Goal: Contribute content: Contribute content

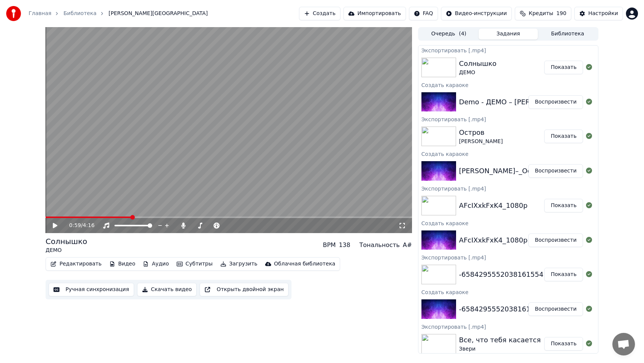
click at [323, 15] on button "Создать" at bounding box center [319, 14] width 41 height 14
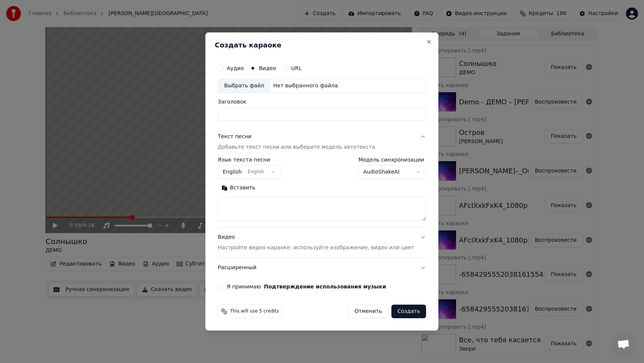
click at [243, 88] on div "Выбрать файл" at bounding box center [244, 86] width 52 height 14
click at [282, 207] on textarea at bounding box center [322, 209] width 208 height 24
type input "**********"
paste textarea "**********"
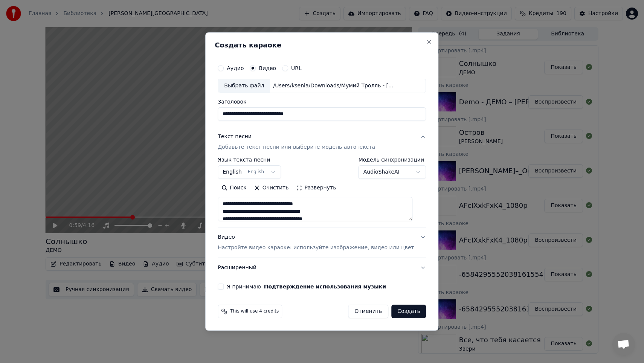
scroll to position [273, 0]
type textarea "**********"
click at [265, 172] on body "Главная Библиотека Солнышко • ДЕМО Создать Импортировать FAQ Видео-инструкции К…" at bounding box center [322, 181] width 644 height 363
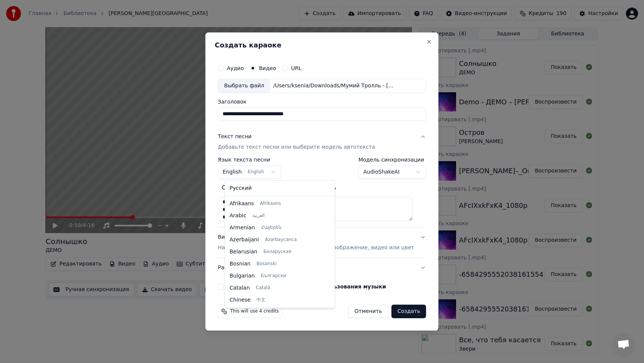
scroll to position [60, 0]
select select "**"
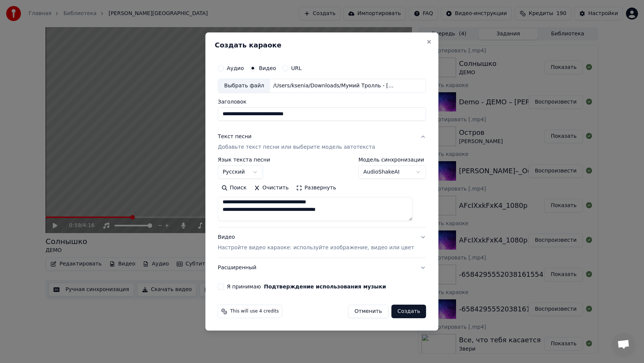
scroll to position [0, 0]
click at [224, 288] on button "Я принимаю Подтверждение использования музыки" at bounding box center [221, 286] width 6 height 6
click at [408, 312] on button "Создать" at bounding box center [408, 312] width 35 height 14
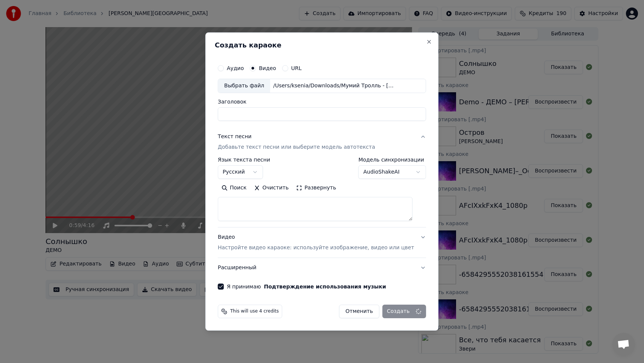
select select
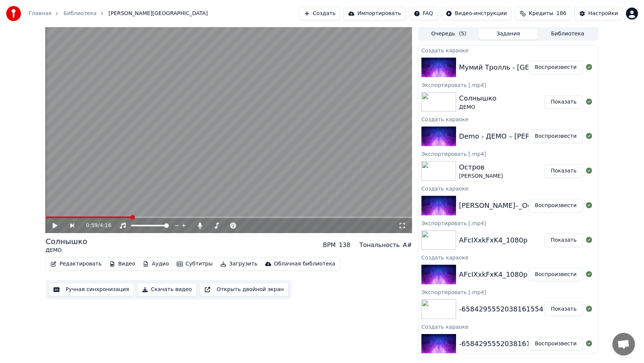
click at [543, 70] on button "Воспроизвести" at bounding box center [555, 68] width 55 height 14
click at [65, 217] on span at bounding box center [229, 217] width 366 height 2
click at [78, 216] on span at bounding box center [229, 217] width 366 height 2
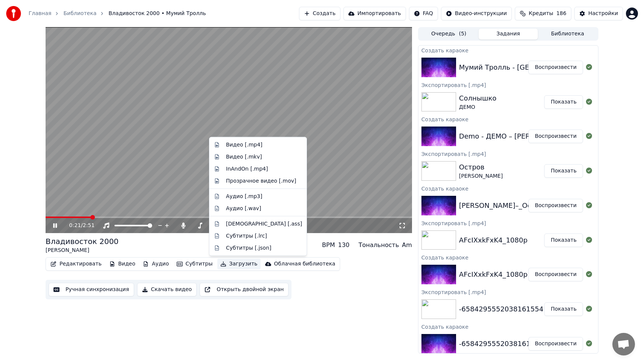
click at [234, 264] on button "Загрузить" at bounding box center [238, 264] width 43 height 11
click at [263, 144] on div "Видео [.mp4]" at bounding box center [264, 145] width 76 height 8
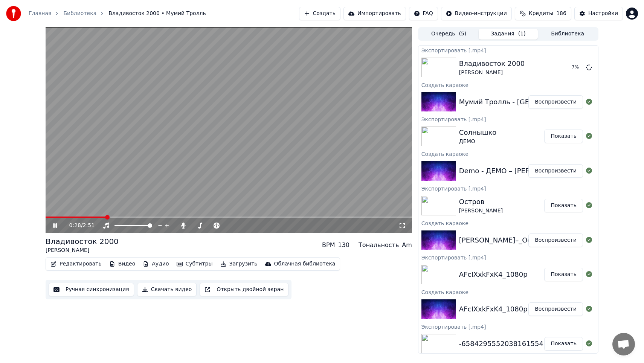
click at [55, 226] on icon at bounding box center [55, 225] width 4 height 5
click at [339, 16] on button "Создать" at bounding box center [319, 14] width 41 height 14
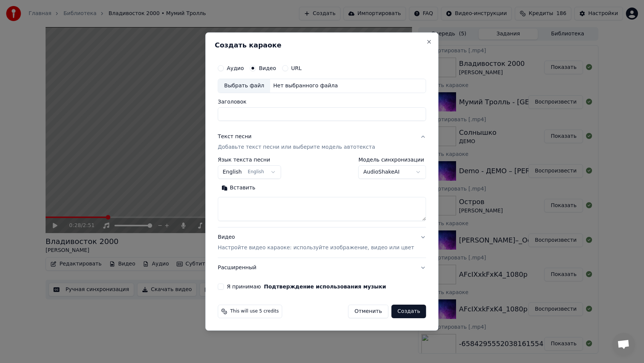
click at [260, 88] on div "Выбрать файл" at bounding box center [244, 86] width 52 height 14
click at [277, 206] on textarea at bounding box center [322, 209] width 208 height 24
type input "**********"
paste textarea "**********"
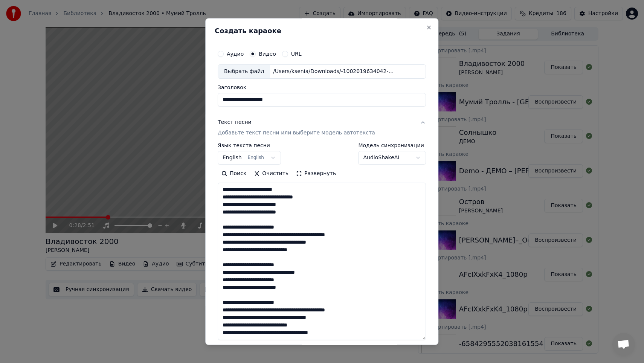
scroll to position [129, 0]
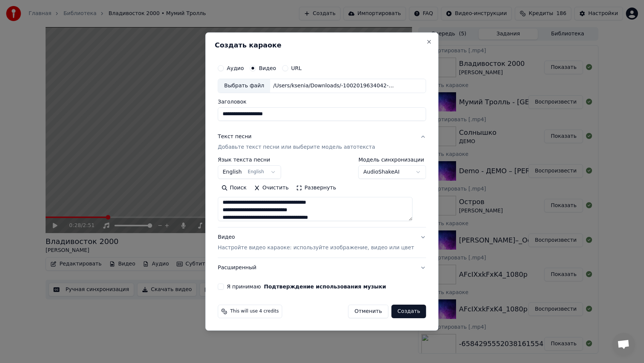
type textarea "**********"
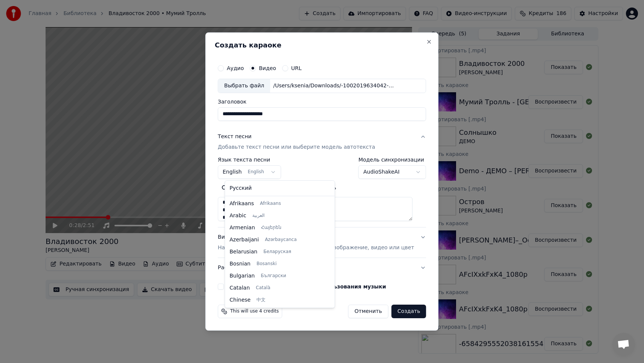
click at [270, 174] on body "Главная Библиотека [GEOGRAPHIC_DATA] 2000 • Мумий Тролль Создать Импортировать …" at bounding box center [322, 181] width 644 height 363
select select "**"
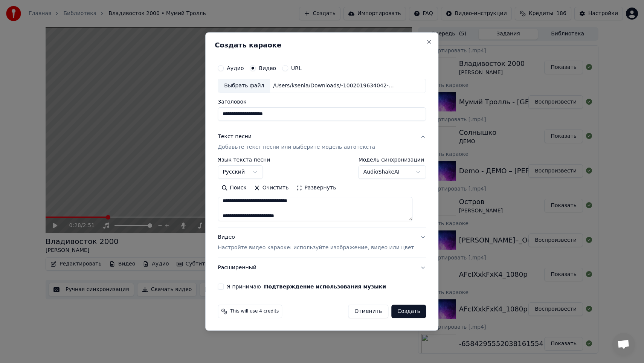
scroll to position [0, 0]
click at [224, 288] on button "Я принимаю Подтверждение использования музыки" at bounding box center [221, 286] width 6 height 6
click at [410, 313] on button "Создать" at bounding box center [408, 312] width 35 height 14
select select
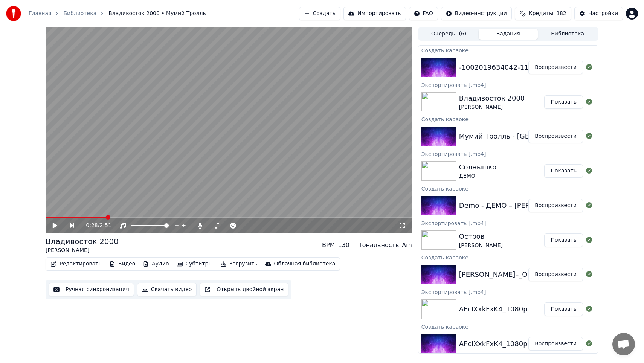
click at [540, 65] on button "Воспроизвести" at bounding box center [555, 68] width 55 height 14
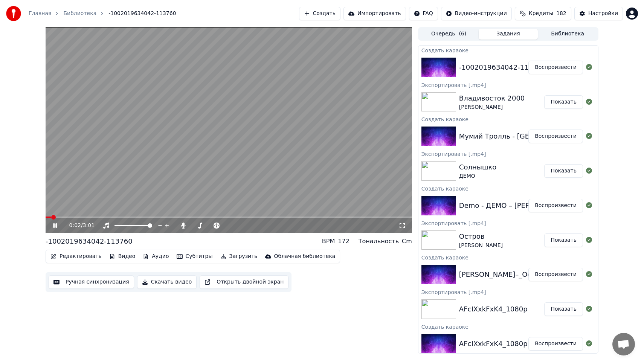
click at [82, 216] on span at bounding box center [229, 217] width 366 height 2
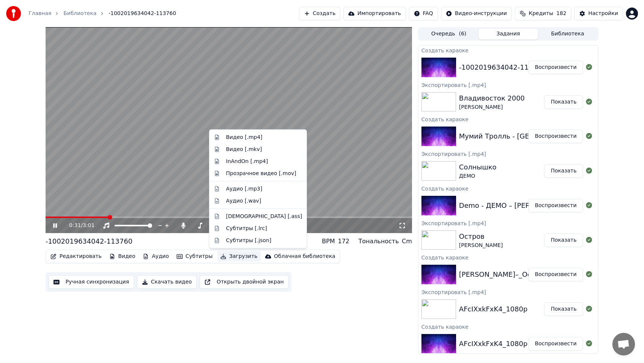
click at [233, 257] on button "Загрузить" at bounding box center [238, 256] width 43 height 11
click at [260, 135] on div "Видео [.mp4]" at bounding box center [264, 138] width 76 height 8
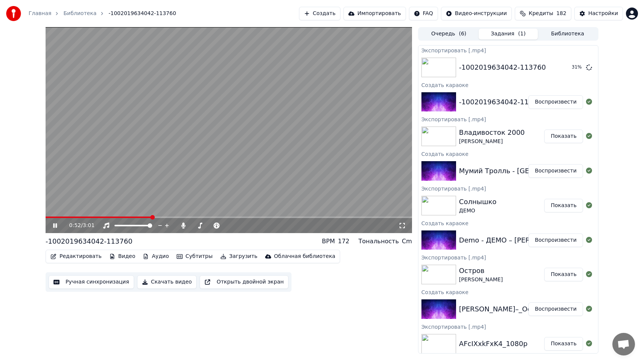
click at [54, 228] on icon at bounding box center [61, 225] width 18 height 6
click at [334, 13] on button "Создать" at bounding box center [319, 14] width 41 height 14
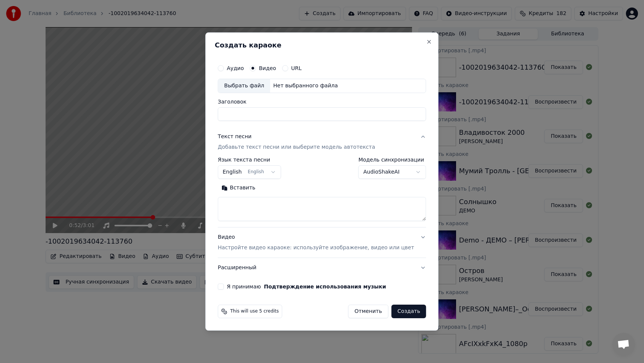
click at [252, 90] on div "Выбрать файл" at bounding box center [244, 86] width 52 height 14
type input "**********"
click at [303, 206] on textarea at bounding box center [322, 209] width 208 height 24
paste textarea "**********"
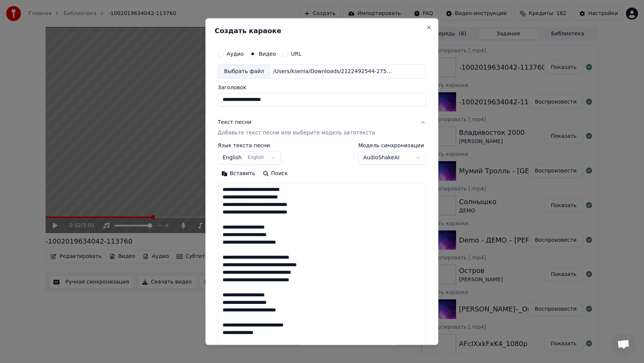
scroll to position [227, 0]
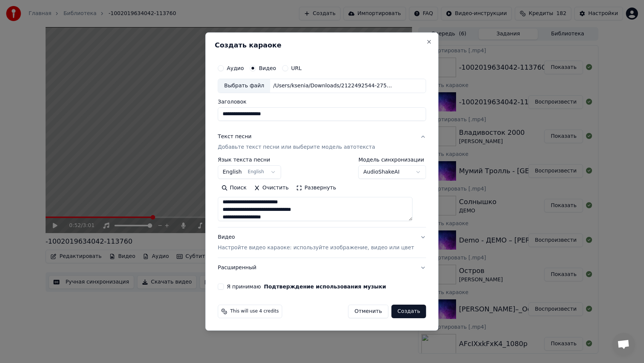
type textarea "**********"
click at [270, 173] on button "English English" at bounding box center [249, 172] width 63 height 14
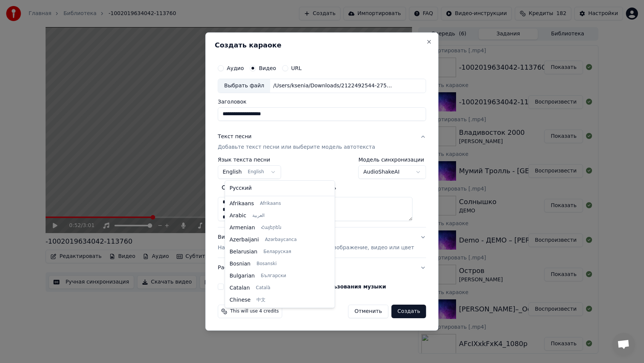
scroll to position [60, 0]
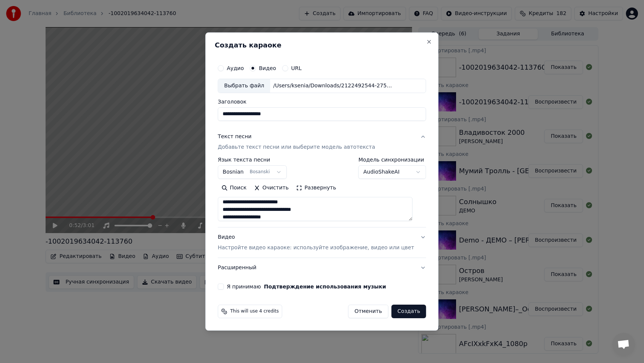
click at [270, 174] on body "Главная Библиотека -1002019634042-113760 Создать Импортировать FAQ Видео-инстру…" at bounding box center [322, 181] width 644 height 363
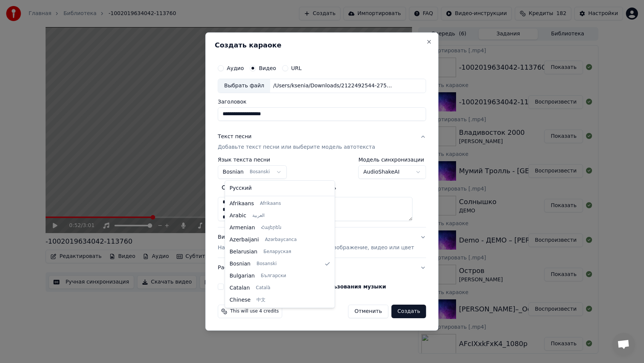
select select "**"
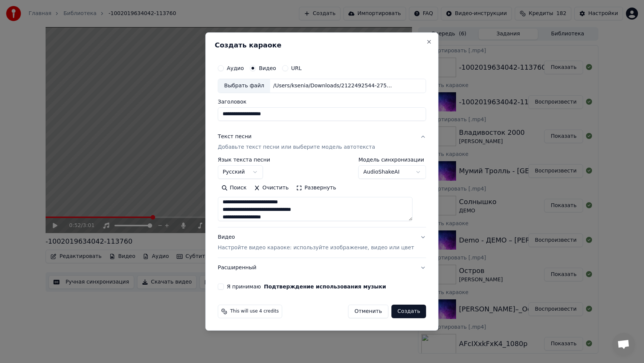
click at [224, 285] on button "Я принимаю Подтверждение использования музыки" at bounding box center [221, 286] width 6 height 6
click at [404, 311] on button "Создать" at bounding box center [408, 312] width 35 height 14
select select
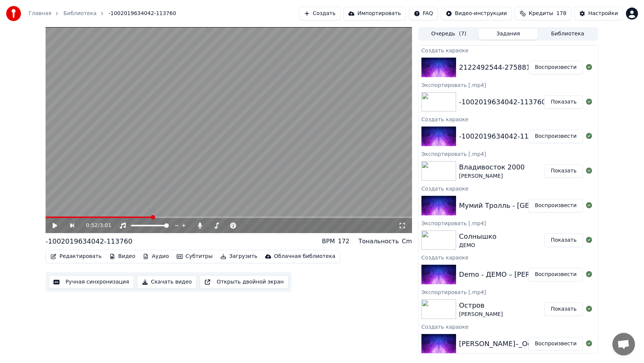
click at [554, 71] on button "Воспроизвести" at bounding box center [555, 68] width 55 height 14
click at [83, 215] on video at bounding box center [229, 130] width 366 height 206
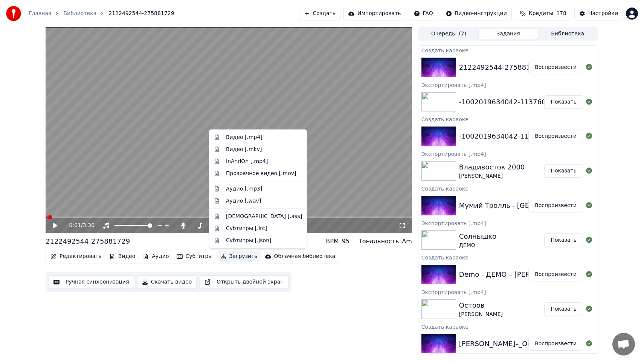
click at [239, 258] on button "Загрузить" at bounding box center [238, 256] width 43 height 11
click at [245, 137] on div "Видео [.mp4]" at bounding box center [244, 138] width 37 height 8
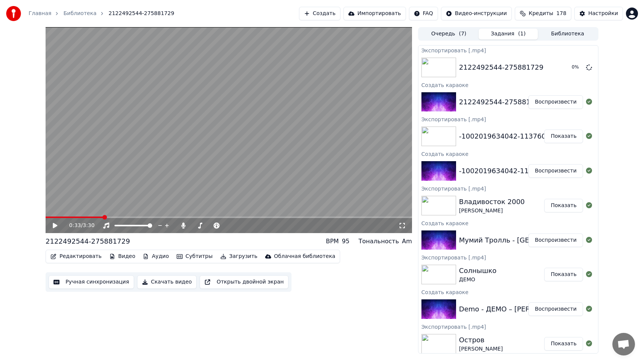
click at [103, 218] on span at bounding box center [229, 217] width 366 height 2
click at [54, 229] on div "0:33 / 3:30" at bounding box center [229, 225] width 366 height 15
click at [56, 225] on icon at bounding box center [55, 225] width 5 height 5
click at [56, 225] on icon at bounding box center [55, 225] width 4 height 5
click at [554, 68] on button "Показать" at bounding box center [563, 68] width 39 height 14
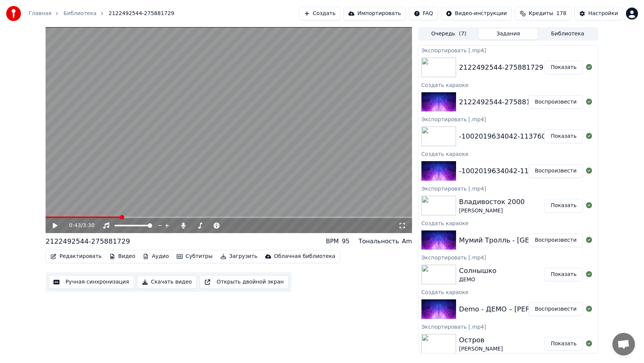
click at [322, 17] on button "Создать" at bounding box center [319, 14] width 41 height 14
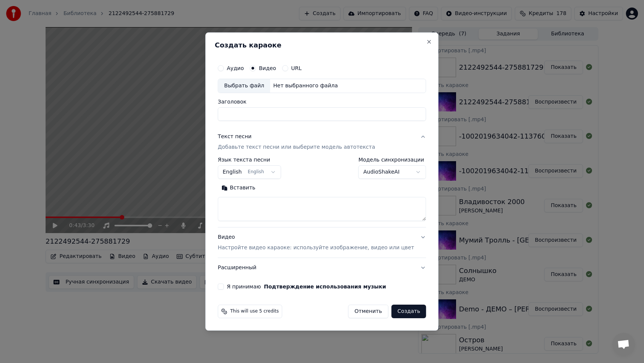
click at [265, 87] on div "Выбрать файл" at bounding box center [244, 86] width 52 height 14
click at [298, 201] on textarea at bounding box center [322, 209] width 208 height 24
type input "**********"
paste textarea "**********"
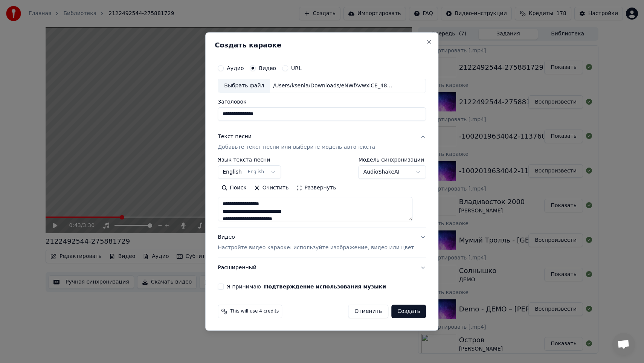
scroll to position [363, 0]
type textarea "**********"
click at [268, 170] on body "Главная Библиотека 2122492544-275881729 Создать Импортировать FAQ Видео-инструк…" at bounding box center [322, 181] width 644 height 363
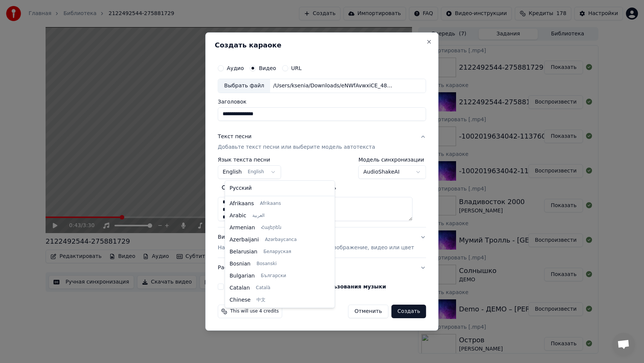
scroll to position [60, 0]
select select "**"
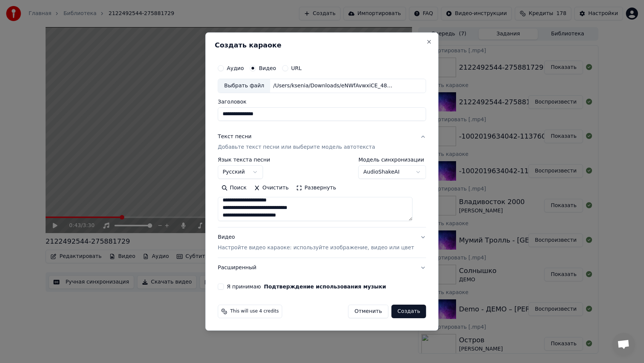
scroll to position [120, 0]
click at [224, 286] on div "**********" at bounding box center [322, 175] width 214 height 235
click at [224, 287] on button "Я принимаю Подтверждение использования музыки" at bounding box center [221, 286] width 6 height 6
click at [401, 313] on button "Создать" at bounding box center [408, 312] width 35 height 14
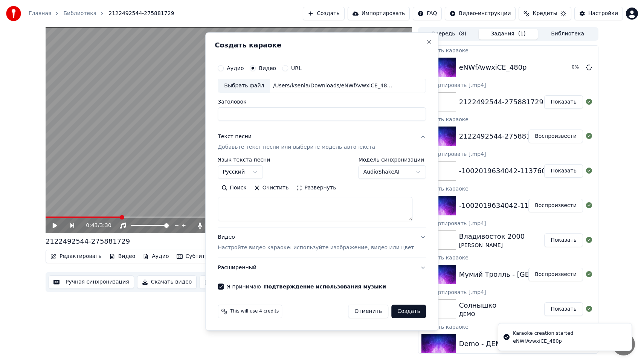
scroll to position [0, 0]
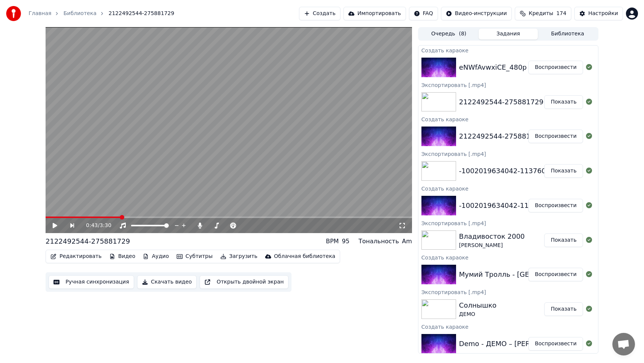
click at [546, 64] on button "Воспроизвести" at bounding box center [555, 68] width 55 height 14
click at [220, 259] on button "Загрузить" at bounding box center [238, 256] width 43 height 11
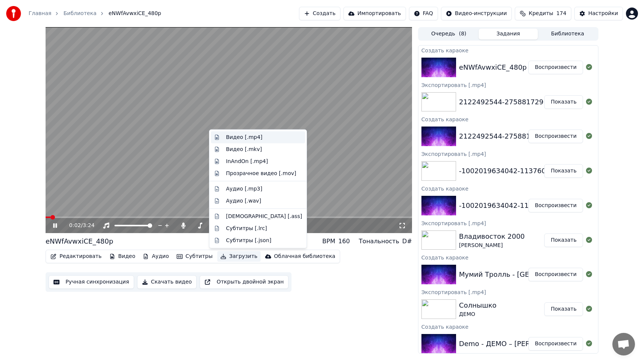
click at [245, 137] on div "Видео [.mp4]" at bounding box center [244, 138] width 37 height 8
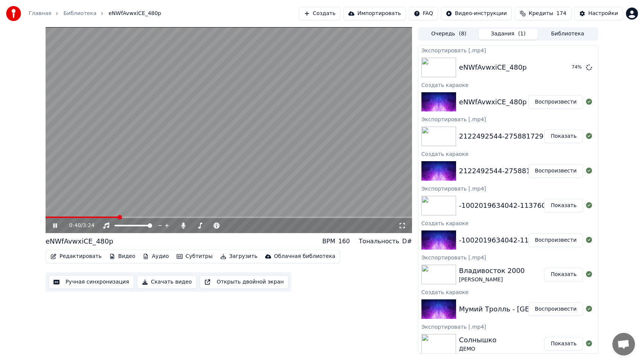
click at [328, 15] on button "Создать" at bounding box center [319, 14] width 41 height 14
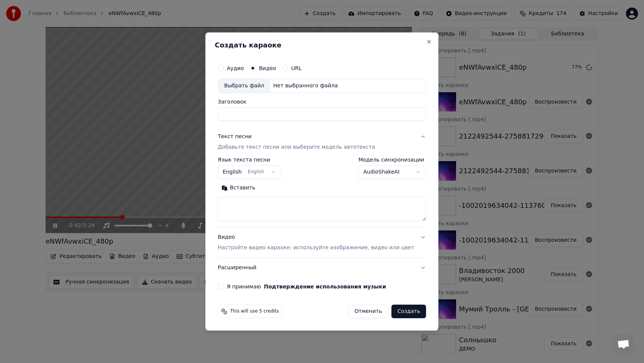
click at [265, 89] on div "Выбрать файл" at bounding box center [244, 86] width 52 height 14
click at [295, 202] on textarea at bounding box center [322, 209] width 208 height 24
paste textarea "**********"
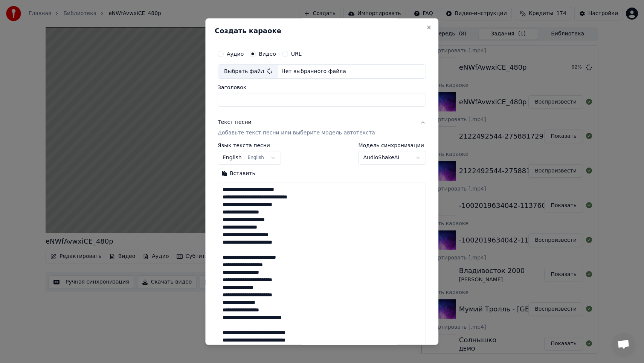
scroll to position [423, 0]
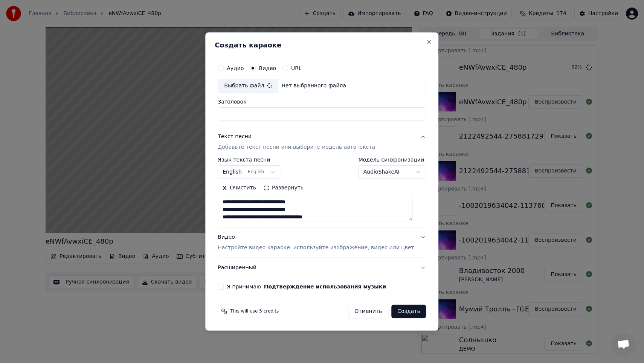
type textarea "**********"
click at [256, 168] on button "English English" at bounding box center [249, 172] width 63 height 14
type input "**********"
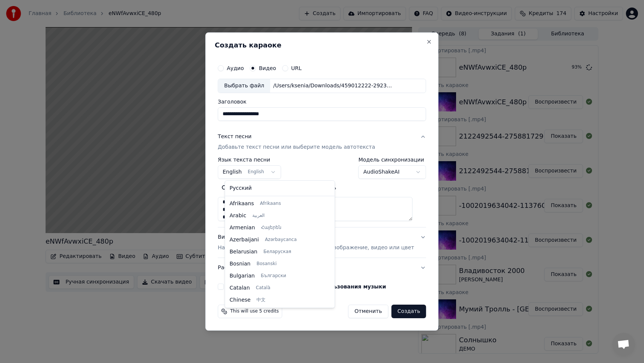
scroll to position [60, 0]
select select "**"
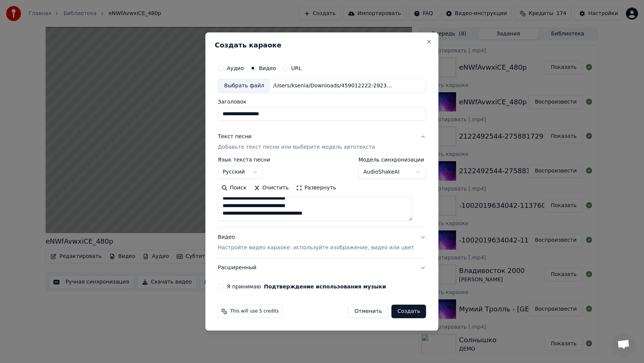
scroll to position [180, 0]
click at [399, 310] on button "Создать" at bounding box center [408, 312] width 35 height 14
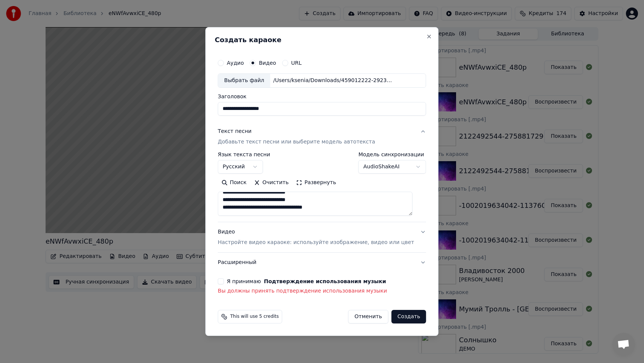
click at [224, 280] on button "Я принимаю Подтверждение использования музыки" at bounding box center [221, 281] width 6 height 6
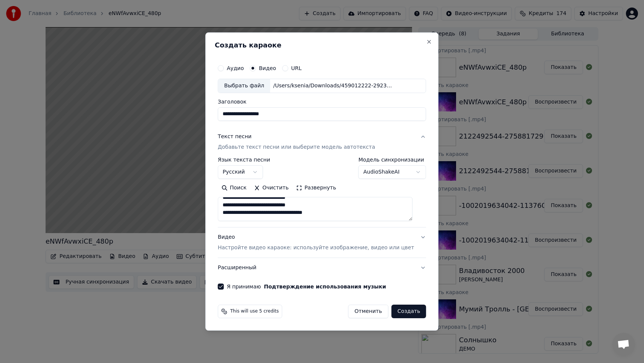
click at [408, 312] on button "Создать" at bounding box center [408, 312] width 35 height 14
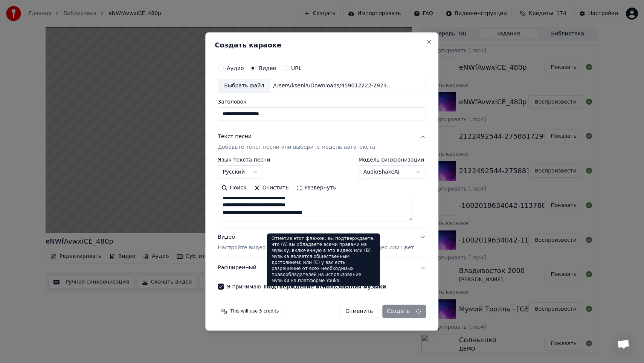
select select
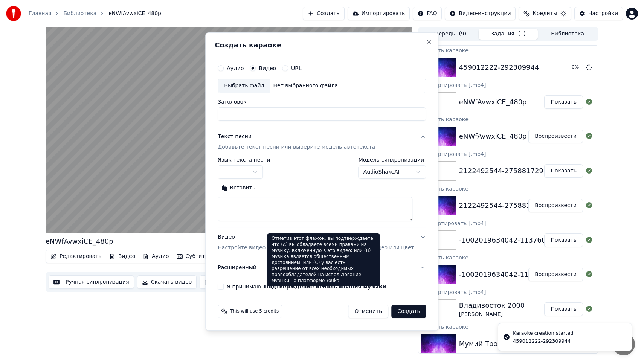
scroll to position [0, 0]
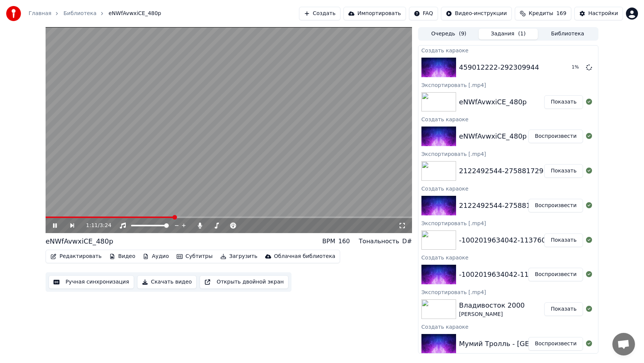
click at [57, 228] on icon at bounding box center [60, 225] width 17 height 6
click at [550, 69] on button "Воспроизвести" at bounding box center [555, 68] width 55 height 14
click at [75, 218] on span at bounding box center [229, 217] width 366 height 2
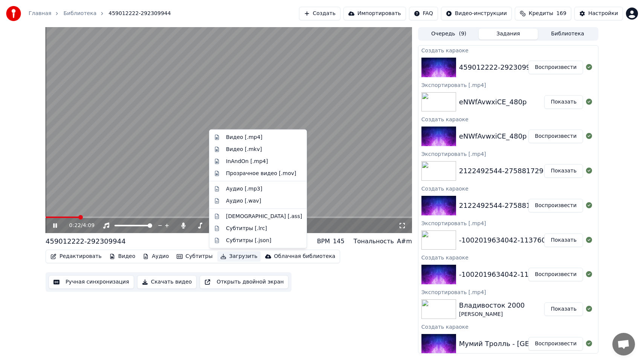
click at [230, 256] on button "Загрузить" at bounding box center [238, 256] width 43 height 11
click at [255, 138] on div "Видео [.mp4]" at bounding box center [244, 138] width 37 height 8
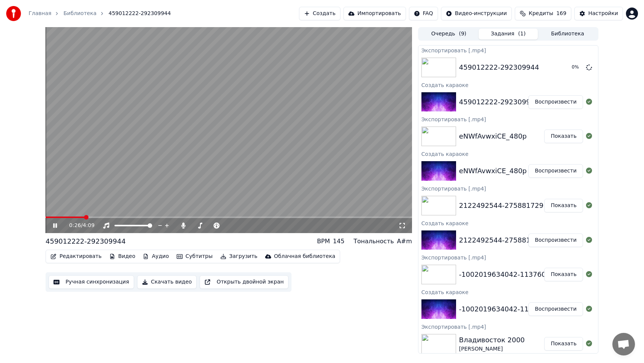
click at [141, 219] on div "0:26 / 4:09" at bounding box center [229, 225] width 366 height 15
click at [130, 217] on span at bounding box center [229, 217] width 366 height 2
click at [55, 225] on icon at bounding box center [61, 225] width 18 height 6
click at [335, 17] on button "Создать" at bounding box center [319, 14] width 41 height 14
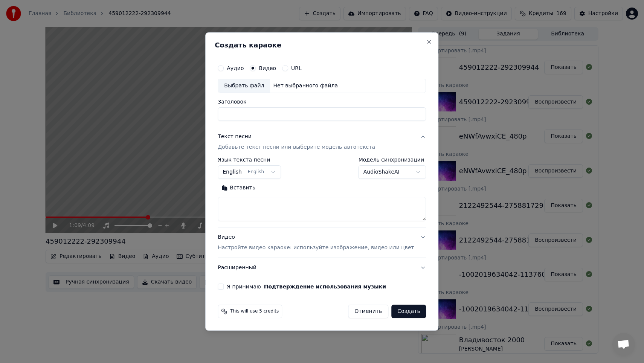
click at [265, 84] on div "Выбрать файл" at bounding box center [244, 86] width 52 height 14
type input "**********"
click at [268, 174] on body "Главная Библиотека 459012222-292309944 Создать Импортировать FAQ Видео-инструкц…" at bounding box center [322, 181] width 644 height 363
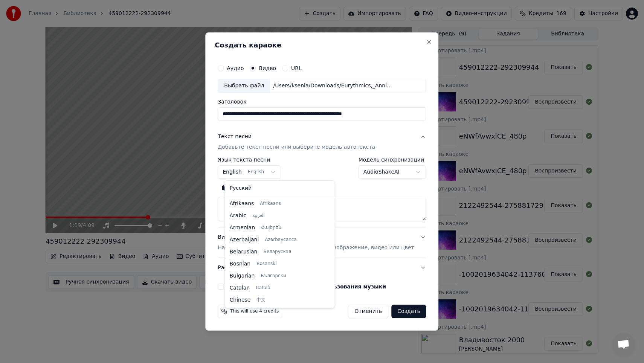
scroll to position [60, 0]
select select "**"
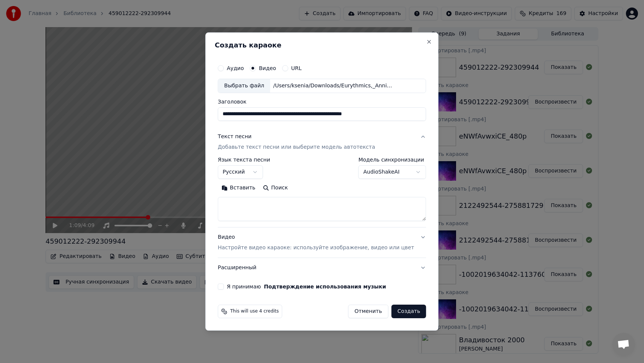
click at [273, 203] on textarea at bounding box center [322, 209] width 208 height 24
paste textarea "**********"
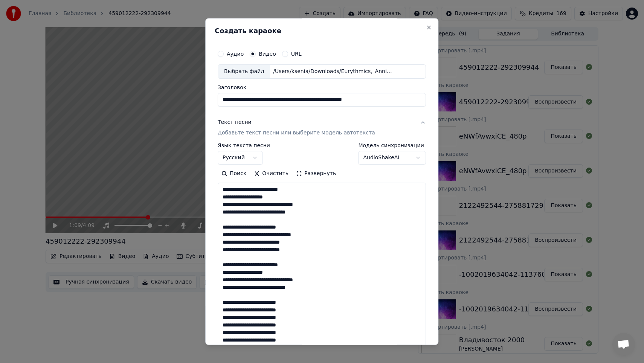
scroll to position [265, 0]
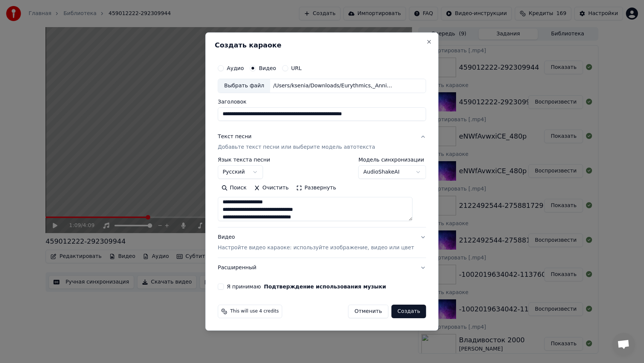
type textarea "**********"
click at [224, 288] on button "Я принимаю Подтверждение использования музыки" at bounding box center [221, 286] width 6 height 6
click at [406, 309] on button "Создать" at bounding box center [408, 312] width 35 height 14
select select "**"
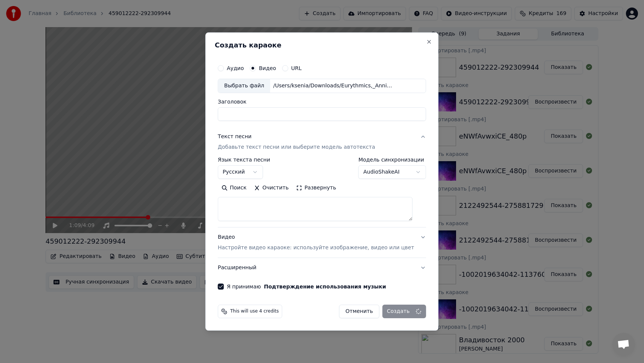
select select
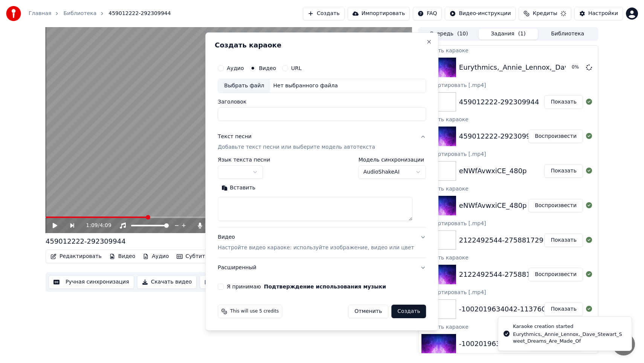
scroll to position [0, 0]
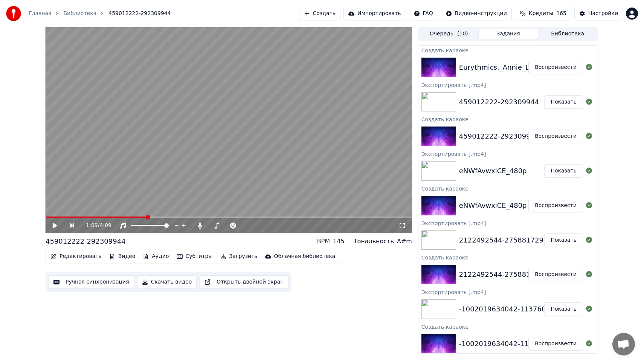
click at [550, 69] on button "Воспроизвести" at bounding box center [555, 68] width 55 height 14
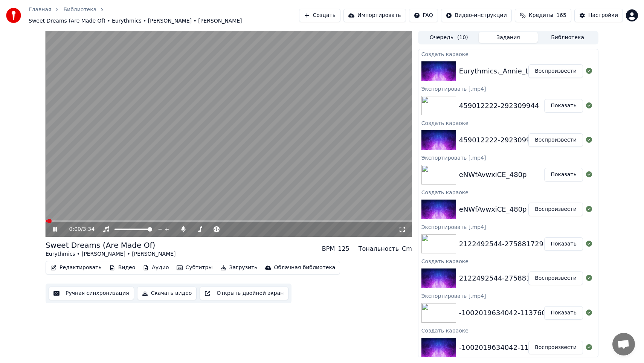
click at [91, 220] on span at bounding box center [229, 221] width 366 height 2
click at [236, 268] on button "Загрузить" at bounding box center [238, 267] width 43 height 11
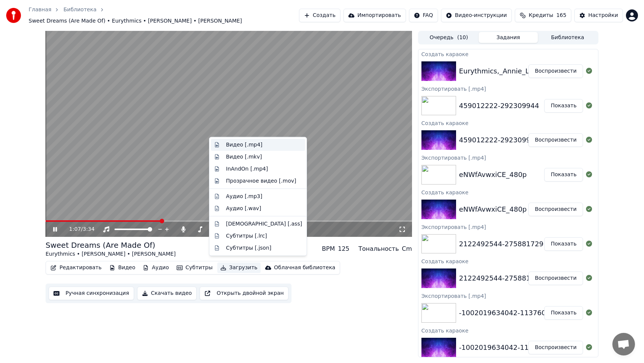
click at [255, 146] on div "Видео [.mp4]" at bounding box center [244, 145] width 37 height 8
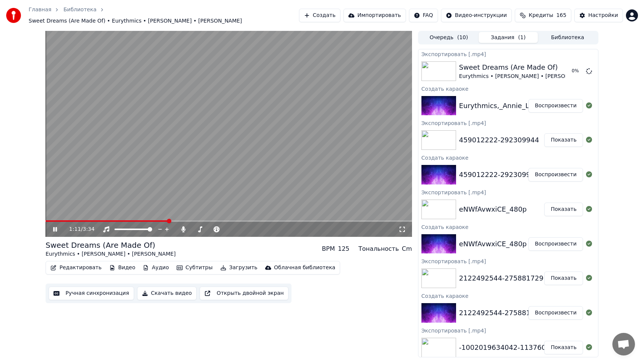
click at [52, 226] on icon at bounding box center [61, 229] width 18 height 6
click at [335, 9] on button "Создать" at bounding box center [319, 16] width 41 height 14
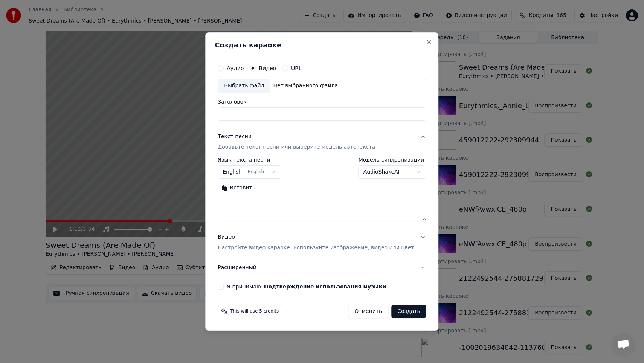
click at [256, 84] on div "Выбрать файл" at bounding box center [244, 86] width 52 height 14
click at [262, 85] on div "Выбрать файл" at bounding box center [244, 86] width 52 height 14
click at [256, 87] on div "Выбрать файл" at bounding box center [244, 86] width 52 height 14
click at [269, 206] on textarea at bounding box center [322, 209] width 208 height 24
type input "**********"
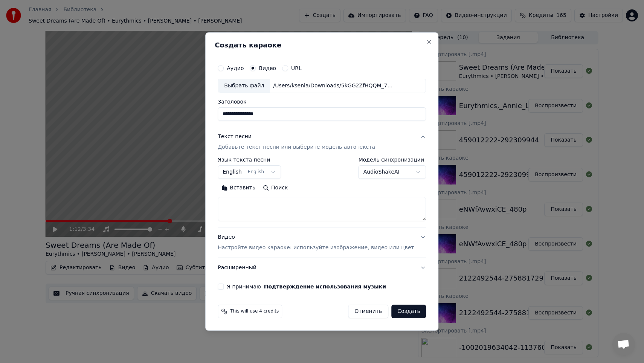
paste textarea "**********"
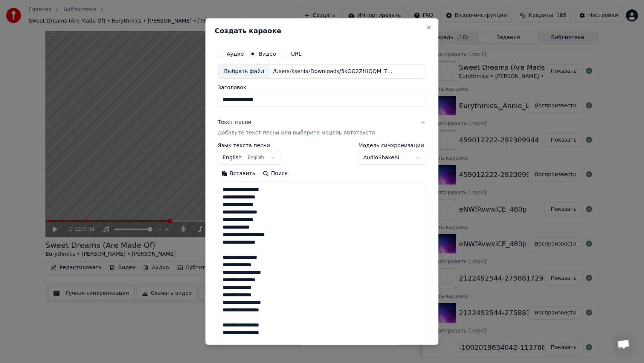
scroll to position [303, 0]
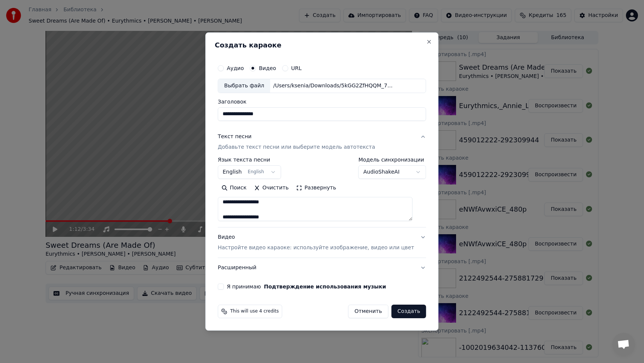
type textarea "**********"
click at [268, 171] on button "English English" at bounding box center [249, 172] width 63 height 14
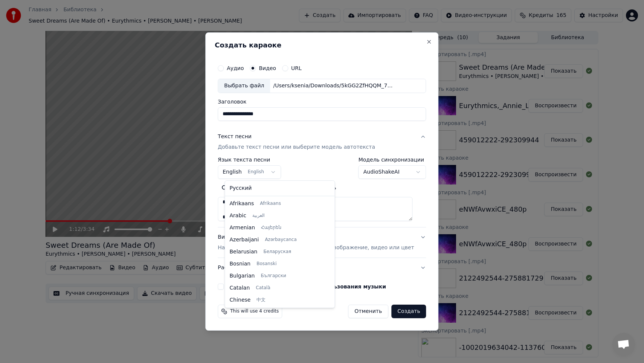
scroll to position [60, 0]
select select "**"
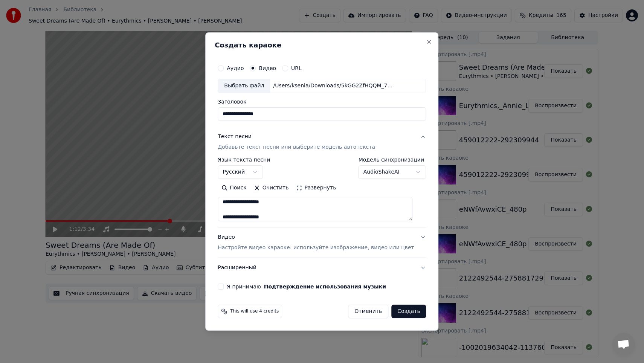
click at [400, 311] on button "Создать" at bounding box center [408, 312] width 35 height 14
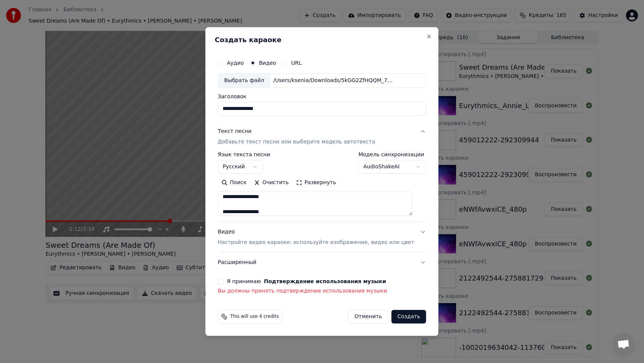
click at [224, 280] on button "Я принимаю Подтверждение использования музыки" at bounding box center [221, 281] width 6 height 6
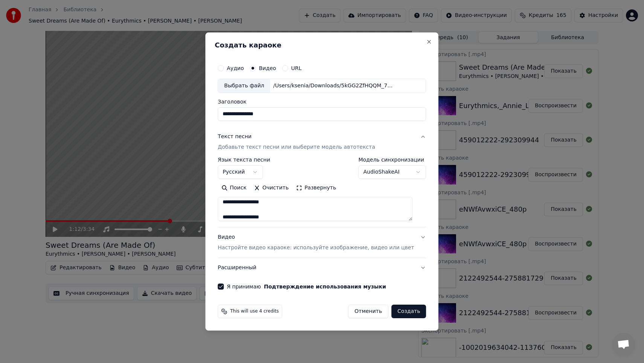
click at [404, 314] on button "Создать" at bounding box center [408, 312] width 35 height 14
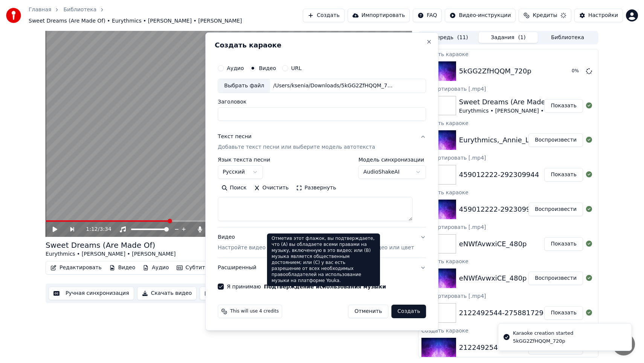
select select
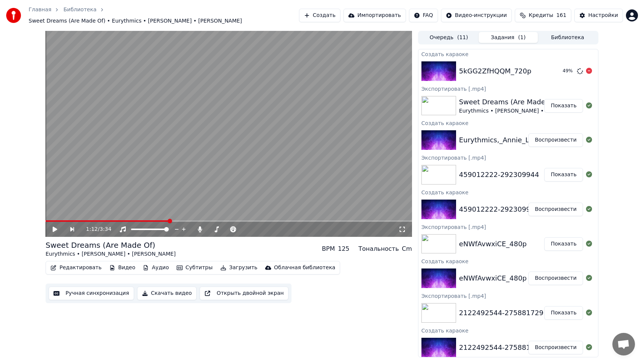
click at [433, 65] on img at bounding box center [438, 71] width 35 height 20
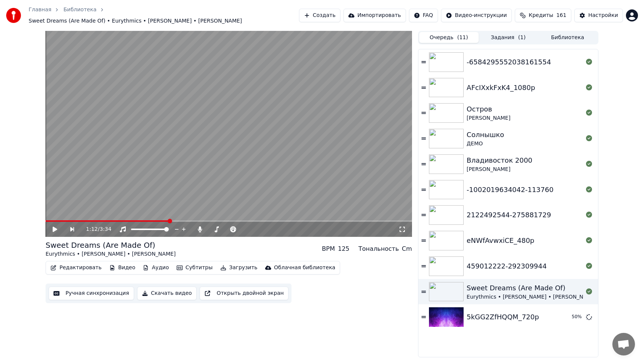
click at [438, 35] on button "Очередь ( 11 )" at bounding box center [448, 37] width 59 height 11
click at [499, 33] on button "Задания ( 1 )" at bounding box center [507, 37] width 59 height 11
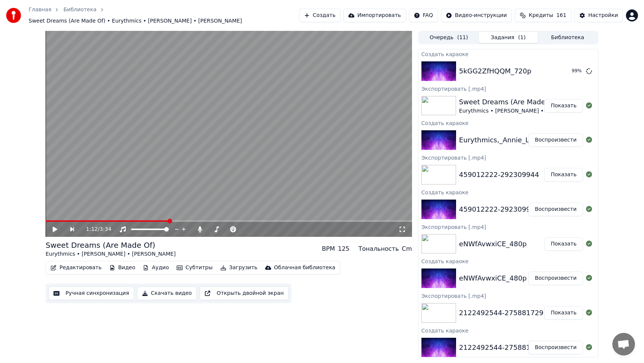
click at [53, 227] on icon at bounding box center [55, 229] width 5 height 5
click at [56, 227] on icon at bounding box center [55, 229] width 4 height 5
click at [56, 227] on icon at bounding box center [55, 229] width 5 height 5
click at [56, 227] on icon at bounding box center [55, 229] width 4 height 5
click at [338, 18] on button "Создать" at bounding box center [319, 16] width 41 height 14
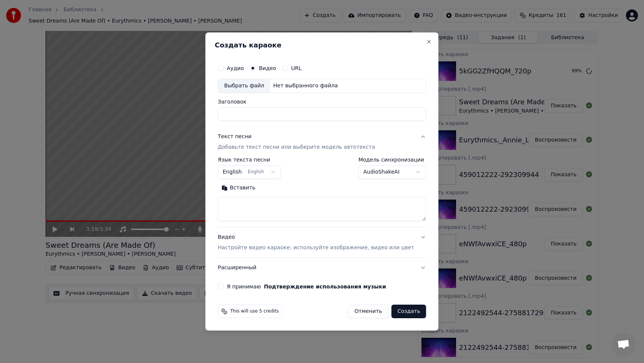
click at [259, 90] on div "Выбрать файл" at bounding box center [244, 86] width 52 height 14
type input "**********"
click at [294, 209] on textarea at bounding box center [322, 209] width 208 height 24
paste textarea "**********"
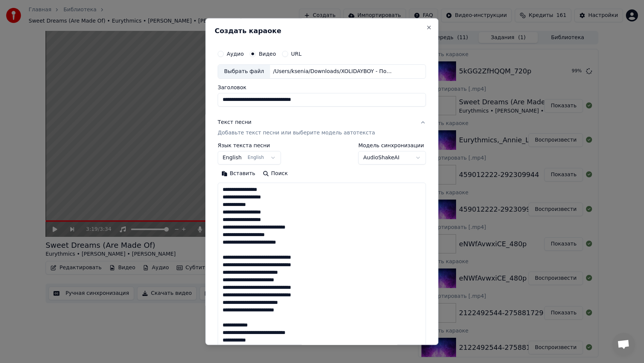
scroll to position [378, 0]
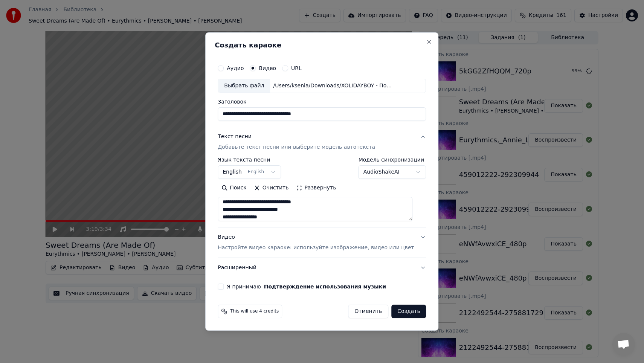
type textarea "**********"
click at [262, 174] on button "English English" at bounding box center [249, 172] width 63 height 14
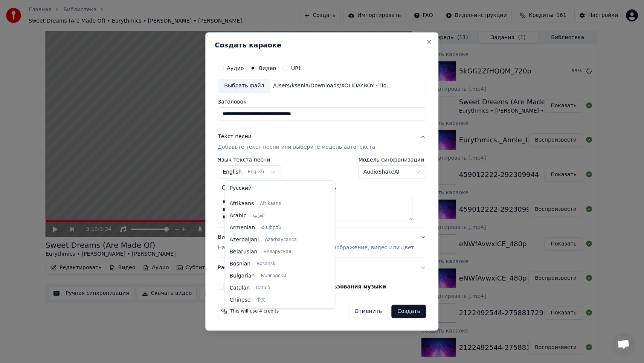
scroll to position [60, 0]
select select "**"
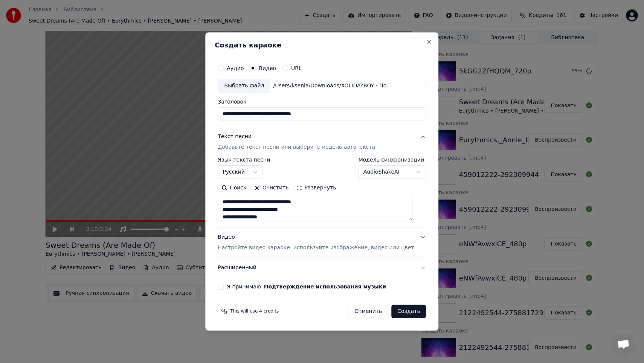
click at [224, 286] on button "Я принимаю Подтверждение использования музыки" at bounding box center [221, 286] width 6 height 6
click at [400, 315] on button "Создать" at bounding box center [408, 312] width 35 height 14
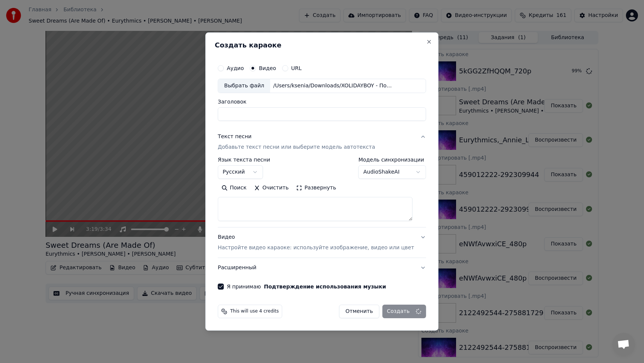
select select
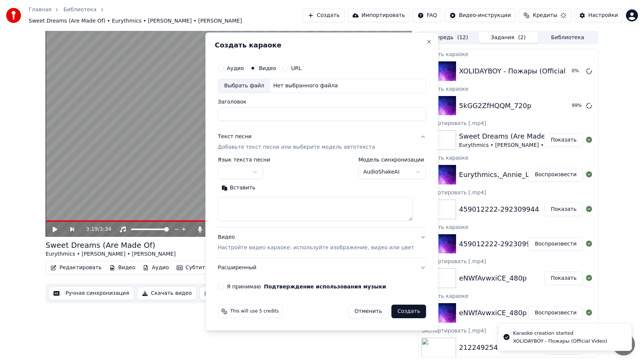
scroll to position [0, 0]
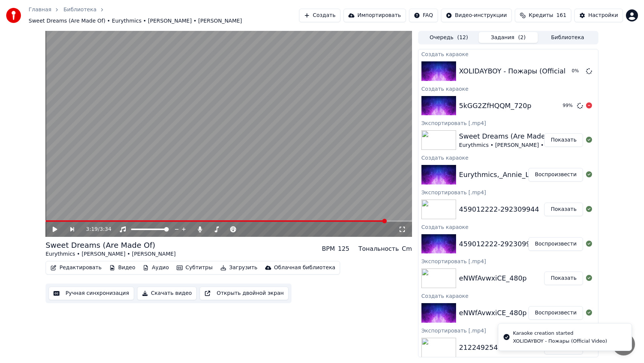
click at [436, 97] on img at bounding box center [438, 106] width 35 height 20
click at [324, 19] on button "Создать" at bounding box center [319, 16] width 41 height 14
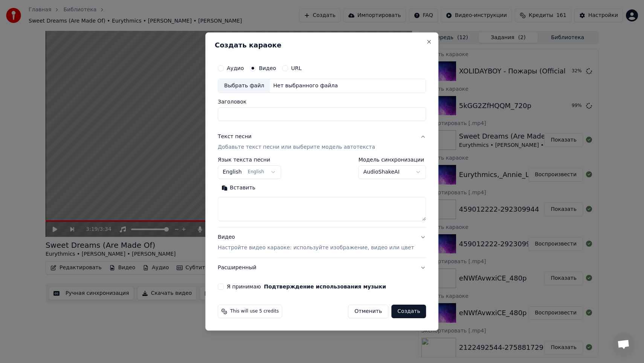
click at [265, 89] on div "Выбрать файл" at bounding box center [244, 86] width 52 height 14
click at [250, 172] on button "English English" at bounding box center [249, 172] width 63 height 14
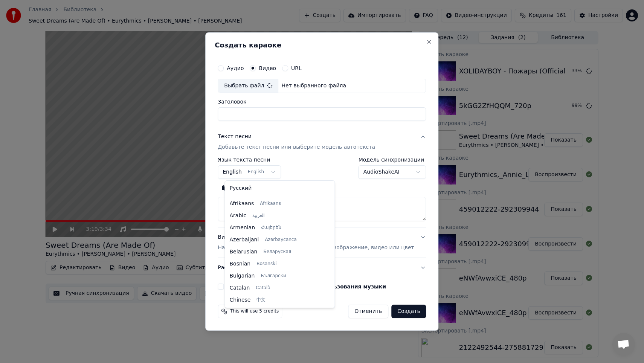
type input "**********"
select select "**"
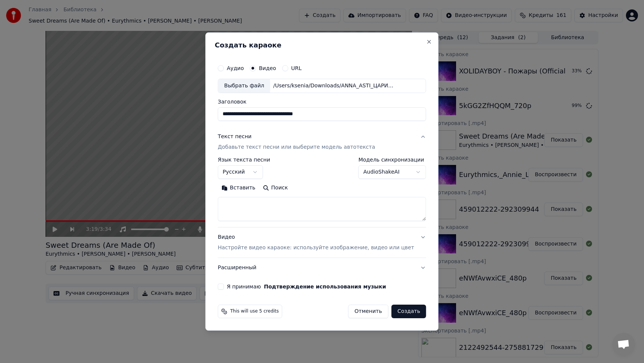
click at [276, 210] on textarea at bounding box center [322, 209] width 208 height 24
paste textarea "**********"
click at [302, 188] on button "Развернуть" at bounding box center [315, 188] width 47 height 12
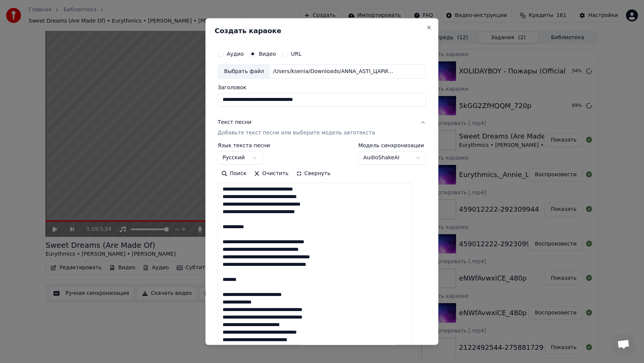
scroll to position [0, 0]
drag, startPoint x: 268, startPoint y: 228, endPoint x: 222, endPoint y: 226, distance: 46.7
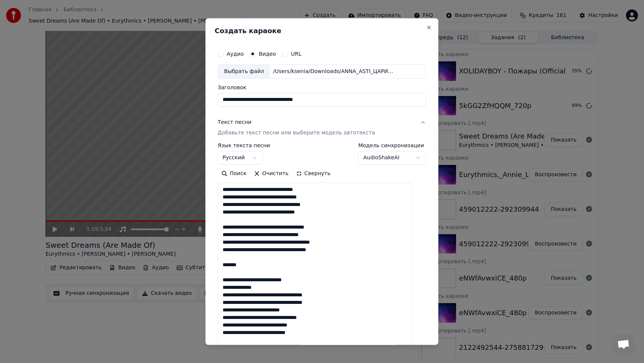
drag, startPoint x: 253, startPoint y: 271, endPoint x: 224, endPoint y: 264, distance: 30.4
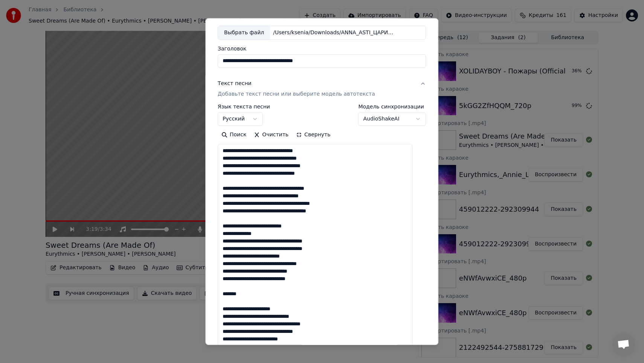
scroll to position [47, 0]
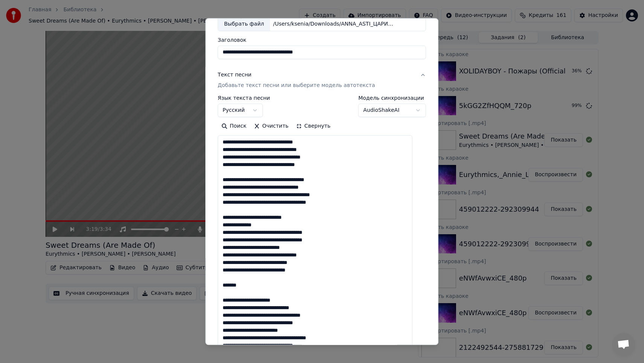
drag, startPoint x: 255, startPoint y: 287, endPoint x: 225, endPoint y: 284, distance: 29.5
click at [225, 285] on textarea at bounding box center [315, 364] width 195 height 458
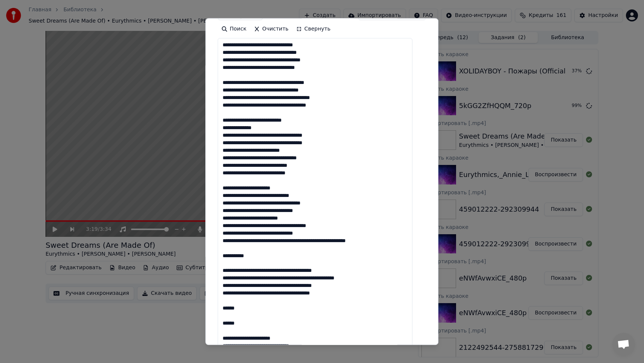
scroll to position [162, 0]
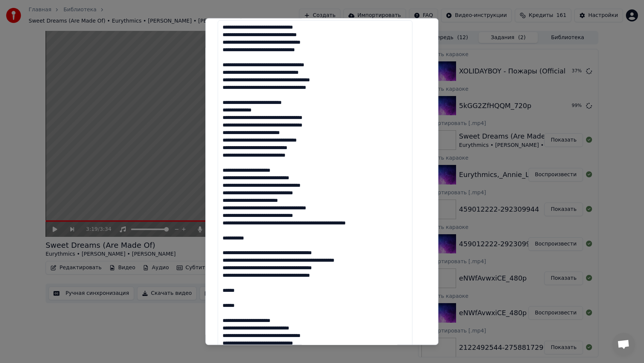
drag, startPoint x: 268, startPoint y: 240, endPoint x: 228, endPoint y: 238, distance: 39.6
click at [228, 238] on textarea at bounding box center [315, 249] width 195 height 458
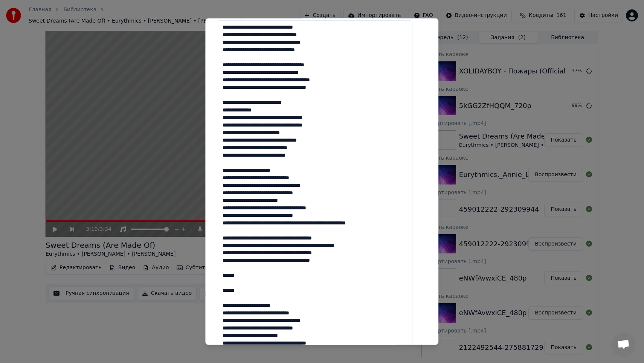
drag, startPoint x: 403, startPoint y: 222, endPoint x: 376, endPoint y: 220, distance: 27.2
click at [376, 220] on textarea at bounding box center [315, 249] width 195 height 458
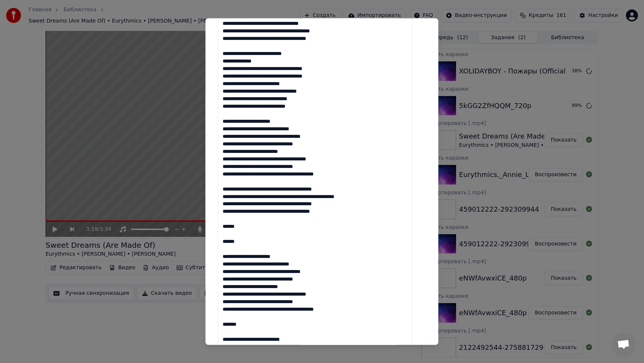
scroll to position [226, 0]
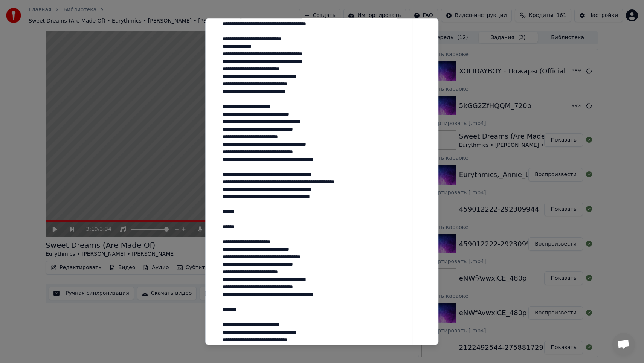
drag, startPoint x: 258, startPoint y: 230, endPoint x: 227, endPoint y: 210, distance: 36.6
click at [227, 210] on textarea at bounding box center [315, 186] width 195 height 458
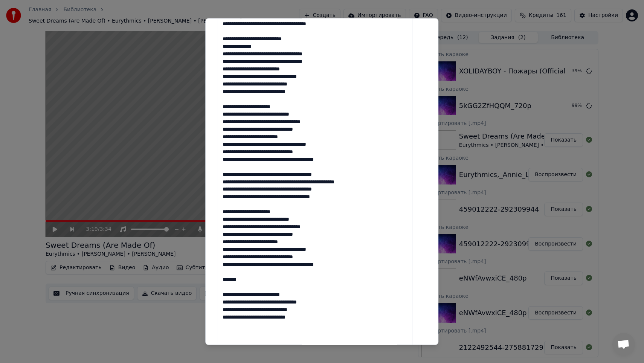
scroll to position [257, 0]
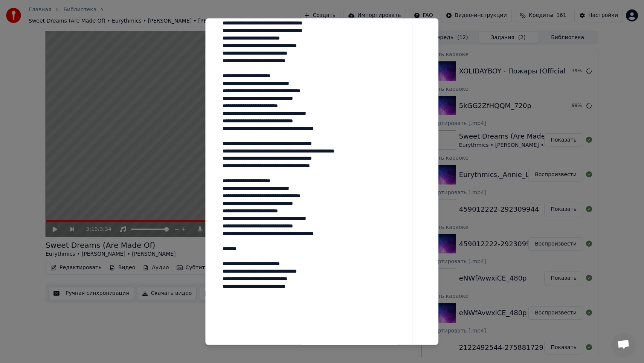
drag, startPoint x: 255, startPoint y: 254, endPoint x: 224, endPoint y: 248, distance: 31.5
click at [224, 248] on div "**********" at bounding box center [322, 121] width 214 height 669
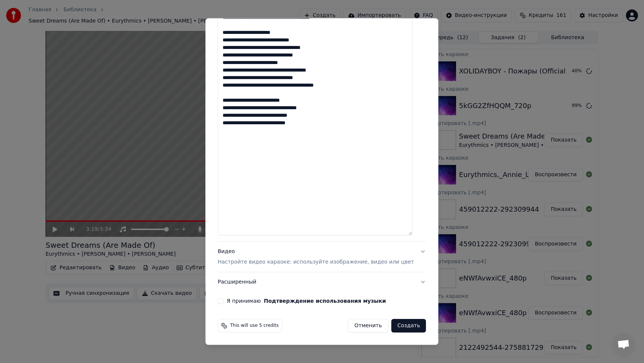
scroll to position [387, 0]
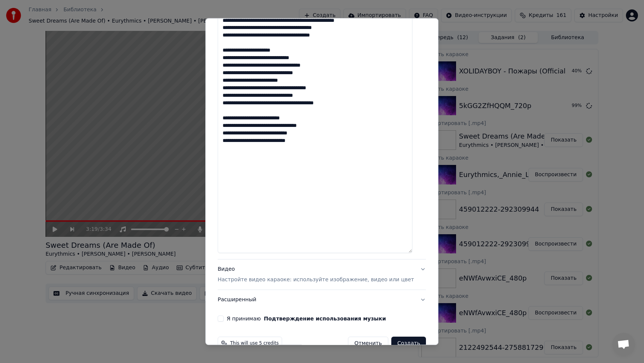
click at [268, 229] on textarea at bounding box center [315, 24] width 195 height 458
click at [277, 248] on textarea at bounding box center [315, 24] width 195 height 458
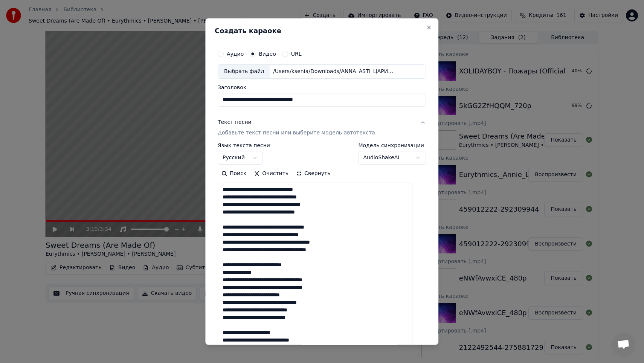
scroll to position [405, 0]
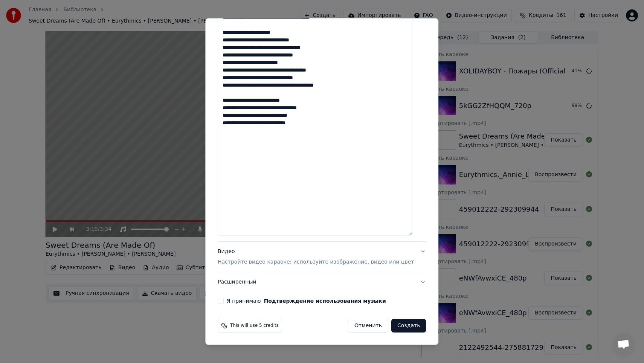
type textarea "**********"
click at [224, 302] on button "Я принимаю Подтверждение использования музыки" at bounding box center [221, 301] width 6 height 6
click at [399, 323] on button "Создать" at bounding box center [408, 326] width 35 height 14
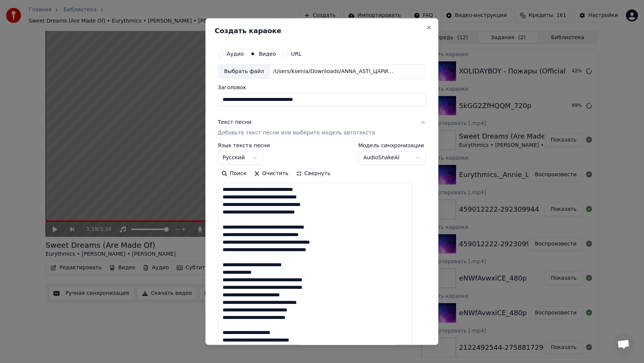
scroll to position [16, 0]
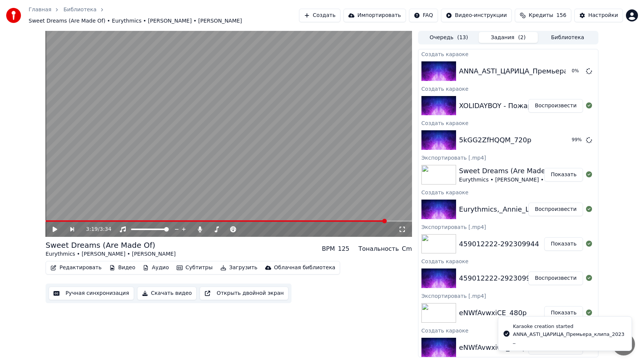
click at [556, 103] on button "Воспроизвести" at bounding box center [555, 106] width 55 height 14
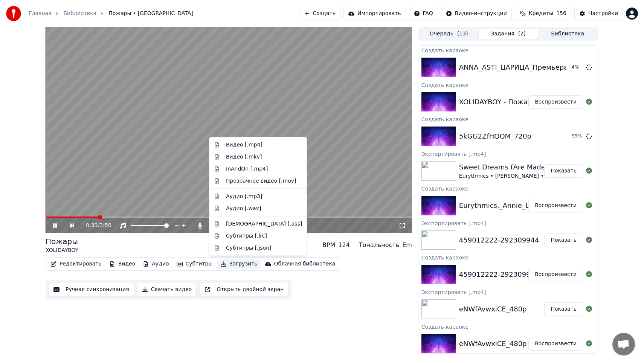
click at [242, 264] on button "Загрузить" at bounding box center [238, 264] width 43 height 11
click at [267, 146] on div "Видео [.mp4]" at bounding box center [264, 145] width 76 height 8
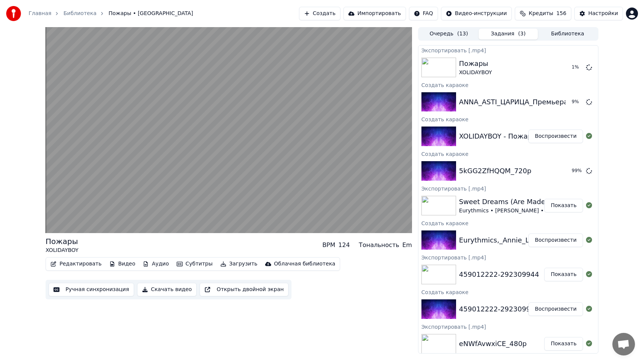
click at [82, 217] on video at bounding box center [229, 130] width 366 height 206
click at [84, 189] on video at bounding box center [229, 130] width 366 height 206
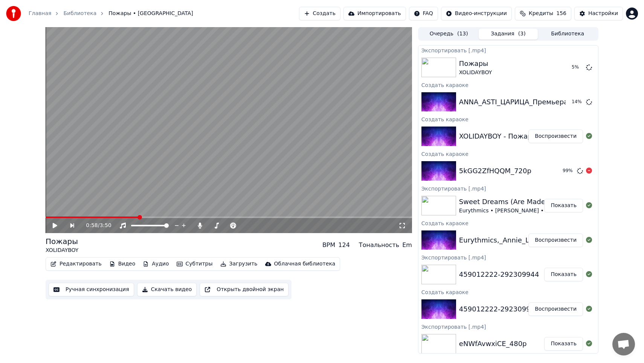
click at [439, 166] on img at bounding box center [438, 171] width 35 height 20
click at [439, 167] on img at bounding box center [438, 171] width 35 height 20
click at [590, 171] on icon at bounding box center [589, 171] width 6 height 6
click at [555, 173] on div "5kGG2ZfHQQM_720p" at bounding box center [521, 171] width 124 height 11
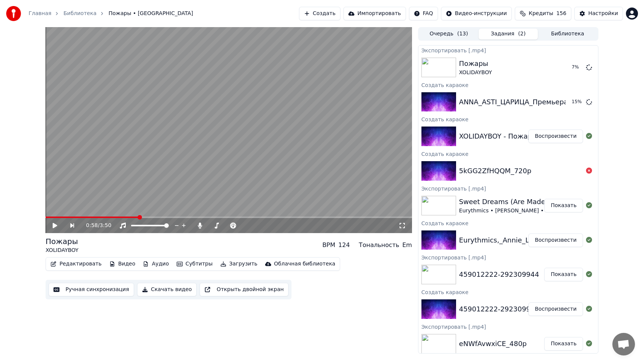
click at [514, 180] on div "5kGG2ZfHQQM_720p" at bounding box center [508, 171] width 180 height 26
click at [531, 175] on div "5kGG2ZfHQQM_720p" at bounding box center [521, 171] width 124 height 11
click at [541, 173] on div "5kGG2ZfHQQM_720p" at bounding box center [521, 171] width 124 height 11
click at [590, 170] on icon at bounding box center [589, 171] width 6 height 6
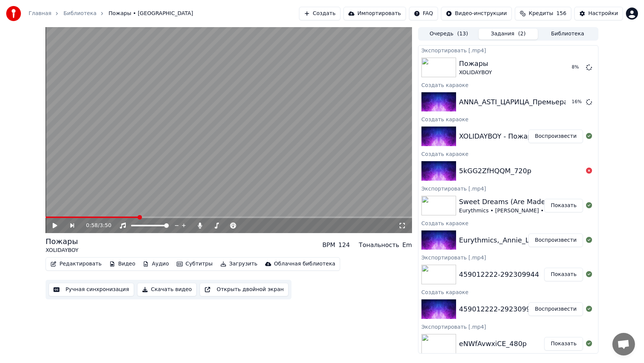
click at [588, 172] on icon at bounding box center [589, 171] width 6 height 6
click at [551, 103] on button "Воспроизвести" at bounding box center [555, 102] width 55 height 14
click at [102, 218] on div "0:02 / 4:01" at bounding box center [229, 225] width 366 height 15
click at [203, 128] on video at bounding box center [229, 130] width 366 height 206
click at [223, 126] on video at bounding box center [229, 130] width 366 height 206
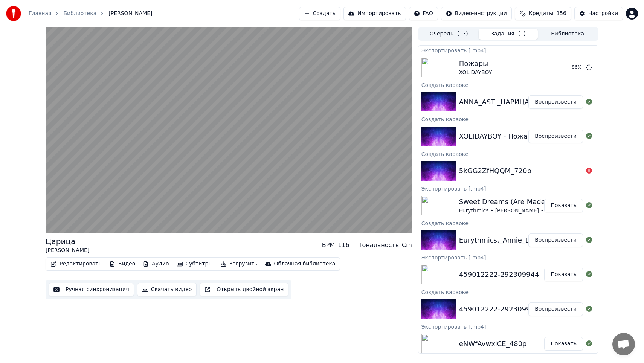
click at [223, 126] on video at bounding box center [229, 130] width 366 height 206
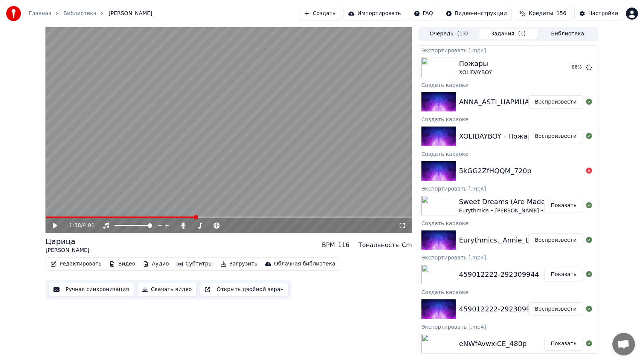
click at [223, 126] on video at bounding box center [229, 130] width 366 height 206
click at [55, 227] on icon at bounding box center [61, 225] width 18 height 6
click at [235, 262] on button "Загрузить" at bounding box center [238, 264] width 43 height 11
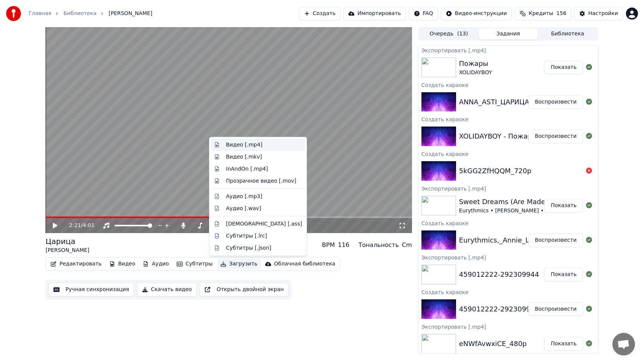
click at [248, 141] on div "Видео [.mp4]" at bounding box center [244, 145] width 37 height 8
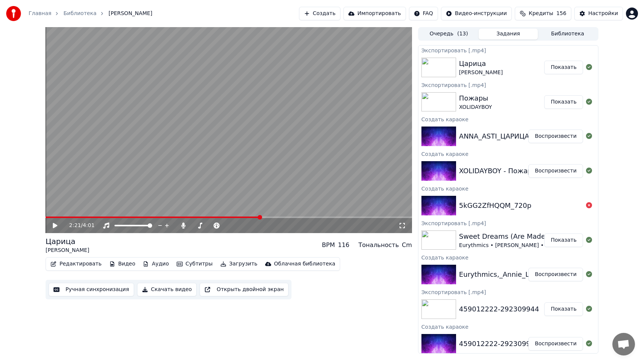
click at [551, 65] on button "Показать" at bounding box center [563, 68] width 39 height 14
click at [350, 18] on div "Создать Импортировать FAQ Видео-инструкции Кредиты 156 Настройки" at bounding box center [468, 14] width 339 height 14
click at [338, 15] on button "Создать" at bounding box center [319, 14] width 41 height 14
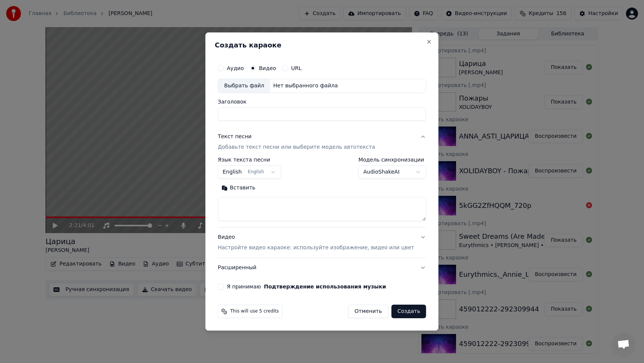
click at [251, 88] on div "Выбрать файл" at bounding box center [244, 86] width 52 height 14
click at [298, 206] on textarea at bounding box center [322, 209] width 208 height 24
paste textarea "**********"
type textarea "**********"
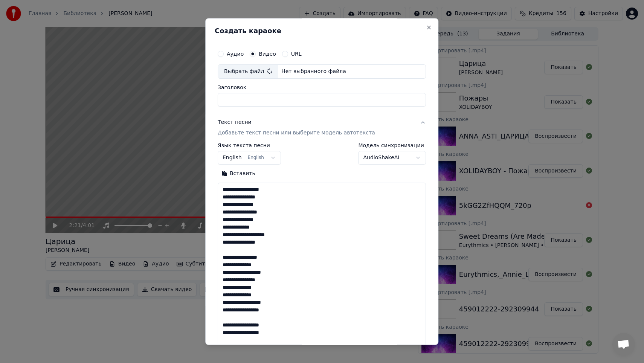
scroll to position [303, 0]
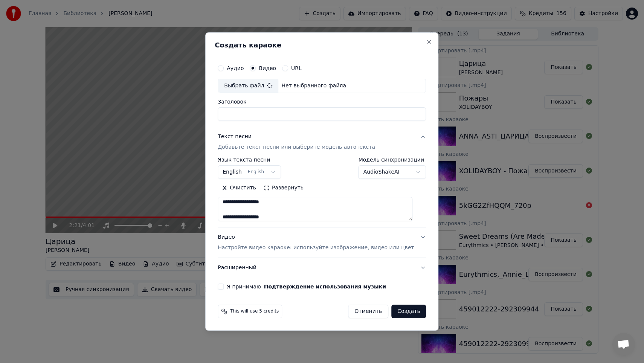
type input "**********"
type textarea "**********"
click at [276, 170] on body "Главная Библиотека [PERSON_NAME] Создать Импортировать FAQ Видео-инструкции Кре…" at bounding box center [322, 181] width 644 height 363
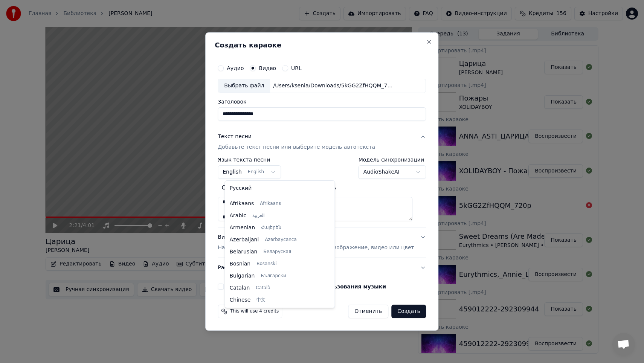
scroll to position [60, 0]
select select "**"
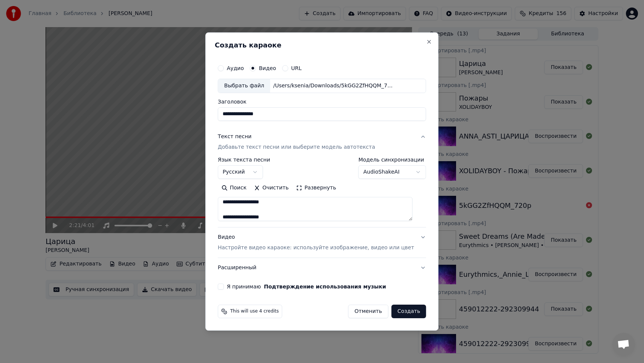
click at [303, 189] on button "Развернуть" at bounding box center [315, 188] width 47 height 12
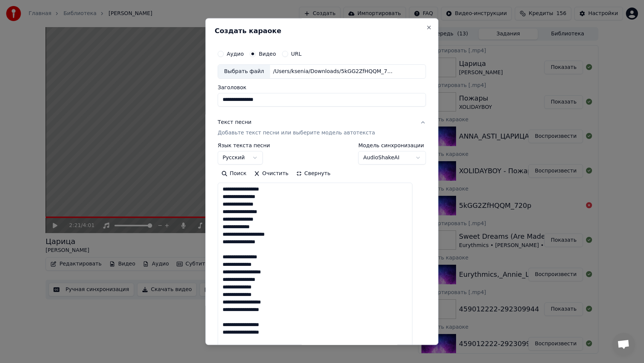
scroll to position [277, 0]
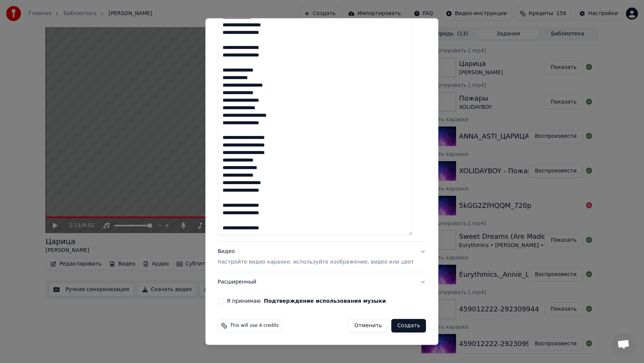
click at [230, 300] on div "Я принимаю Подтверждение использования музыки" at bounding box center [322, 301] width 208 height 6
click at [224, 301] on button "Я принимаю Подтверждение использования музыки" at bounding box center [221, 301] width 6 height 6
click at [403, 324] on button "Создать" at bounding box center [408, 326] width 35 height 14
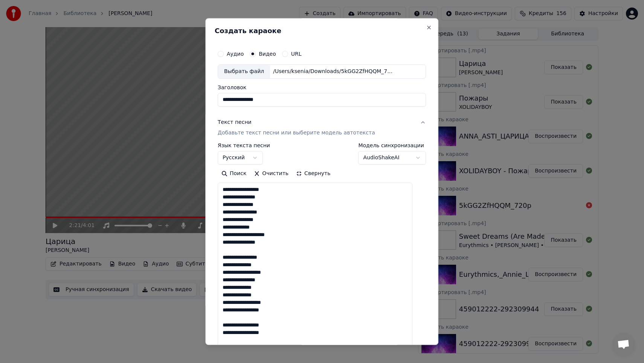
click at [304, 172] on button "Свернуть" at bounding box center [313, 174] width 42 height 12
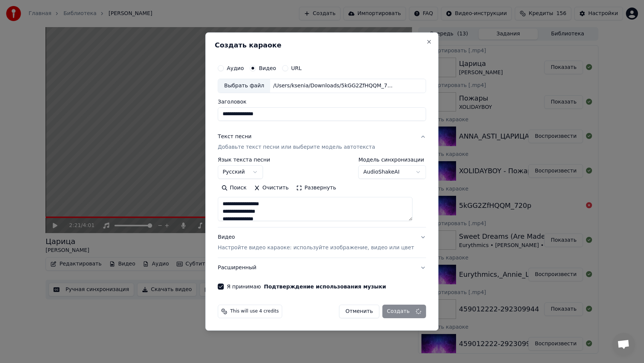
click at [332, 250] on p "Настройте видео караоке: используйте изображение, видео или цвет" at bounding box center [316, 248] width 196 height 8
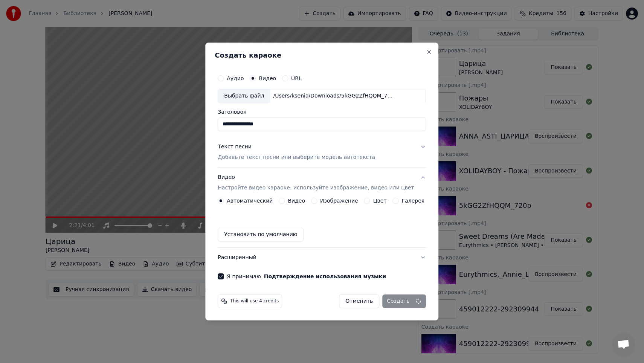
click at [285, 201] on button "Видео" at bounding box center [282, 201] width 6 height 6
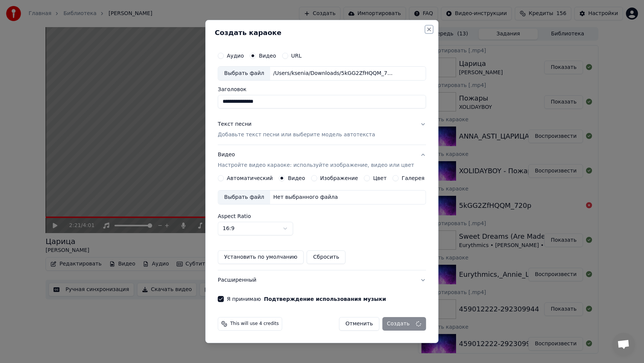
click at [426, 29] on button "Close" at bounding box center [429, 29] width 6 height 6
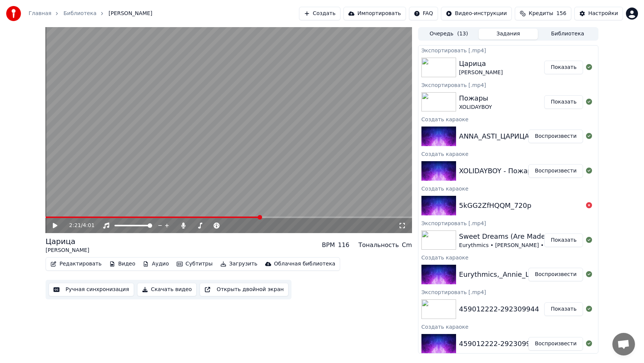
click at [340, 17] on button "Создать" at bounding box center [319, 14] width 41 height 14
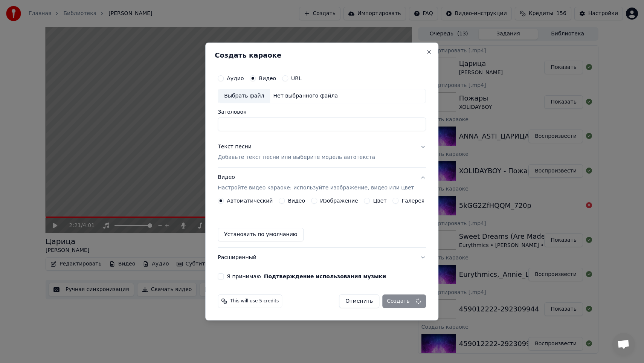
click at [260, 91] on div "Выбрать файл" at bounding box center [244, 96] width 52 height 14
type input "**********"
click at [262, 155] on p "Добавьте текст песни или выберите модель автотекста" at bounding box center [296, 158] width 157 height 8
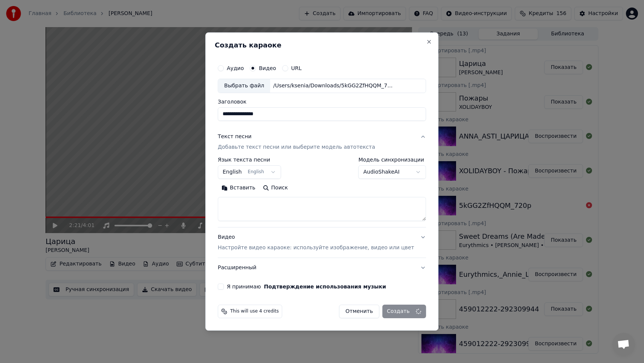
click at [267, 206] on textarea at bounding box center [322, 209] width 208 height 24
paste textarea "**********"
type textarea "**********"
click at [259, 170] on body "Главная Библиотека [PERSON_NAME] Создать Импортировать FAQ Видео-инструкции Кре…" at bounding box center [322, 181] width 644 height 363
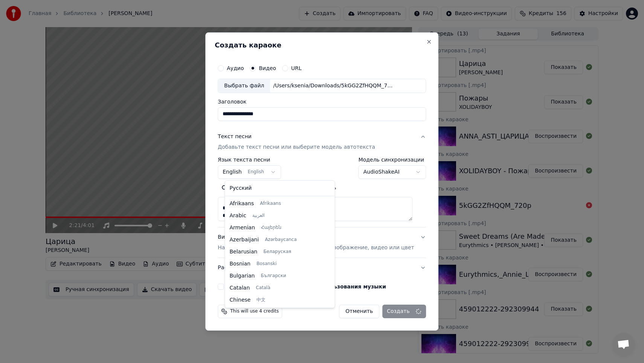
scroll to position [60, 0]
select select "**"
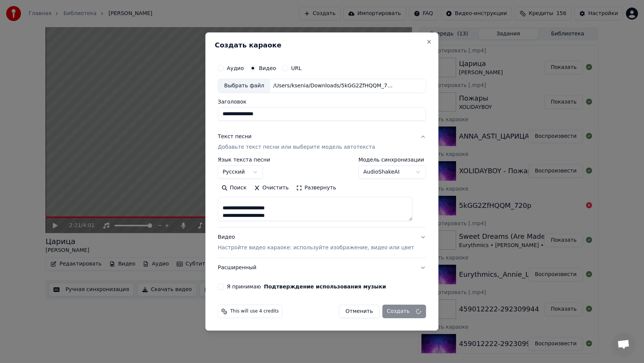
click at [224, 286] on button "Я принимаю Подтверждение использования музыки" at bounding box center [221, 286] width 6 height 6
click at [426, 44] on button "Close" at bounding box center [429, 42] width 6 height 6
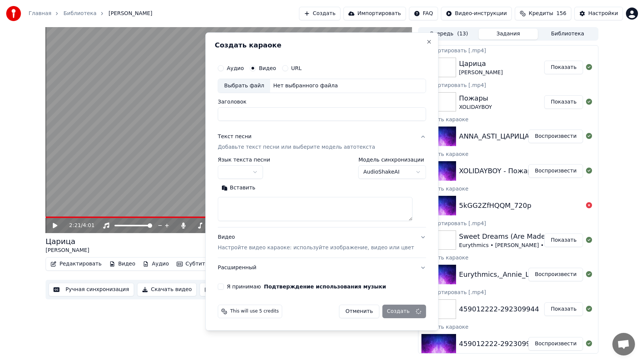
scroll to position [0, 0]
